Goal: Task Accomplishment & Management: Use online tool/utility

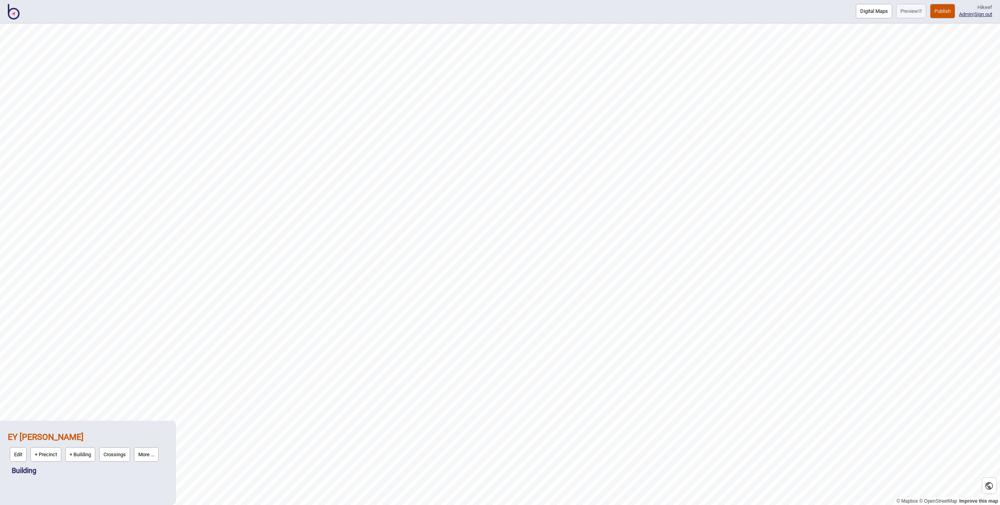
click at [703, 13] on button "Digital Maps" at bounding box center [874, 11] width 36 height 14
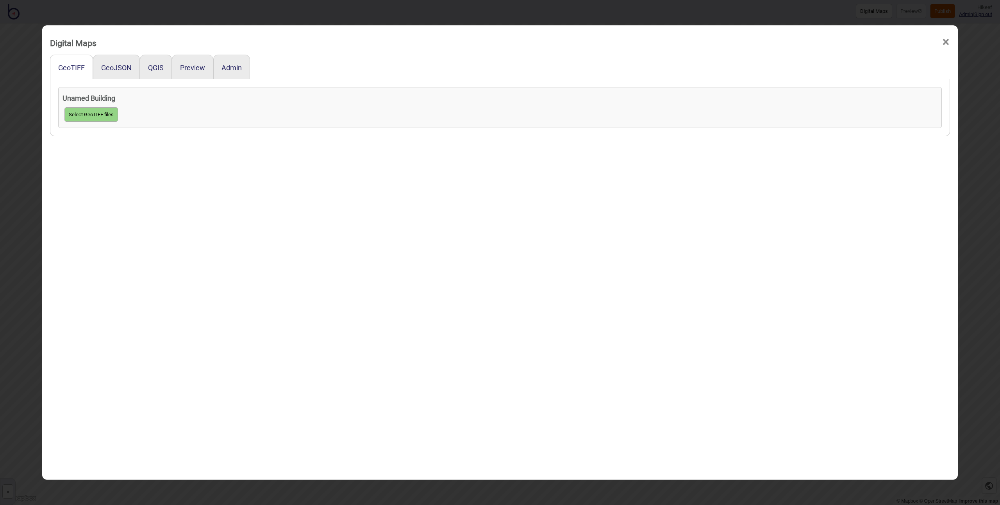
click at [90, 118] on button "Select GeoTIFF files" at bounding box center [91, 114] width 54 height 14
click input "file" at bounding box center [0, 0] width 0 height 0
click at [267, 275] on div "GeoTIFF GeoJSON QGIS Preview Admin Unamed Building Select GeoTIFF files" at bounding box center [500, 282] width 900 height 455
click at [233, 245] on div "GeoTIFF GeoJSON QGIS Preview Admin Unamed Building Select GeoTIFF files" at bounding box center [500, 282] width 900 height 455
click at [356, 357] on div "GeoTIFF GeoJSON QGIS Preview Admin Unamed Building Select GeoTIFF files" at bounding box center [500, 282] width 900 height 455
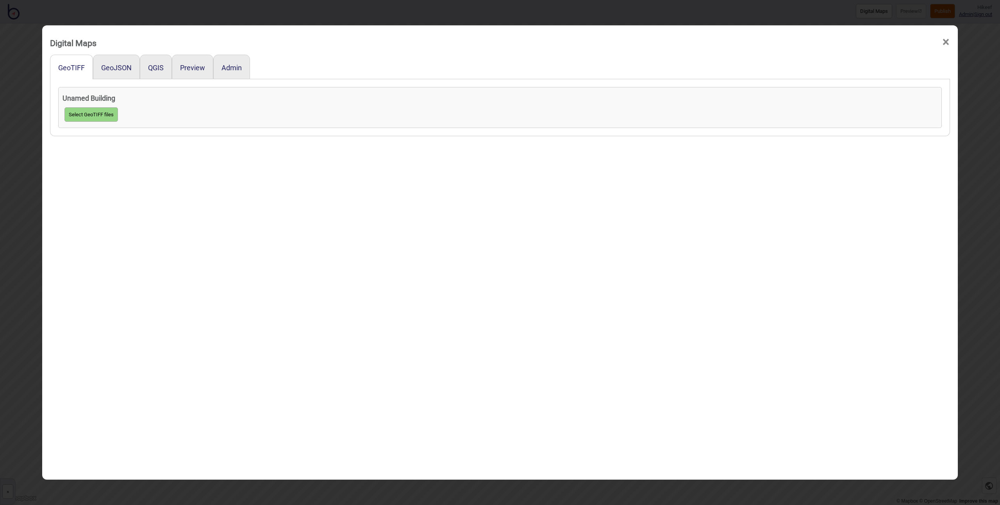
click at [34, 268] on div "Digital Maps × GeoTIFF GeoJSON QGIS Preview Admin Unamed Building Select GeoTIF…" at bounding box center [500, 252] width 1000 height 505
